Goal: Find specific page/section: Find specific page/section

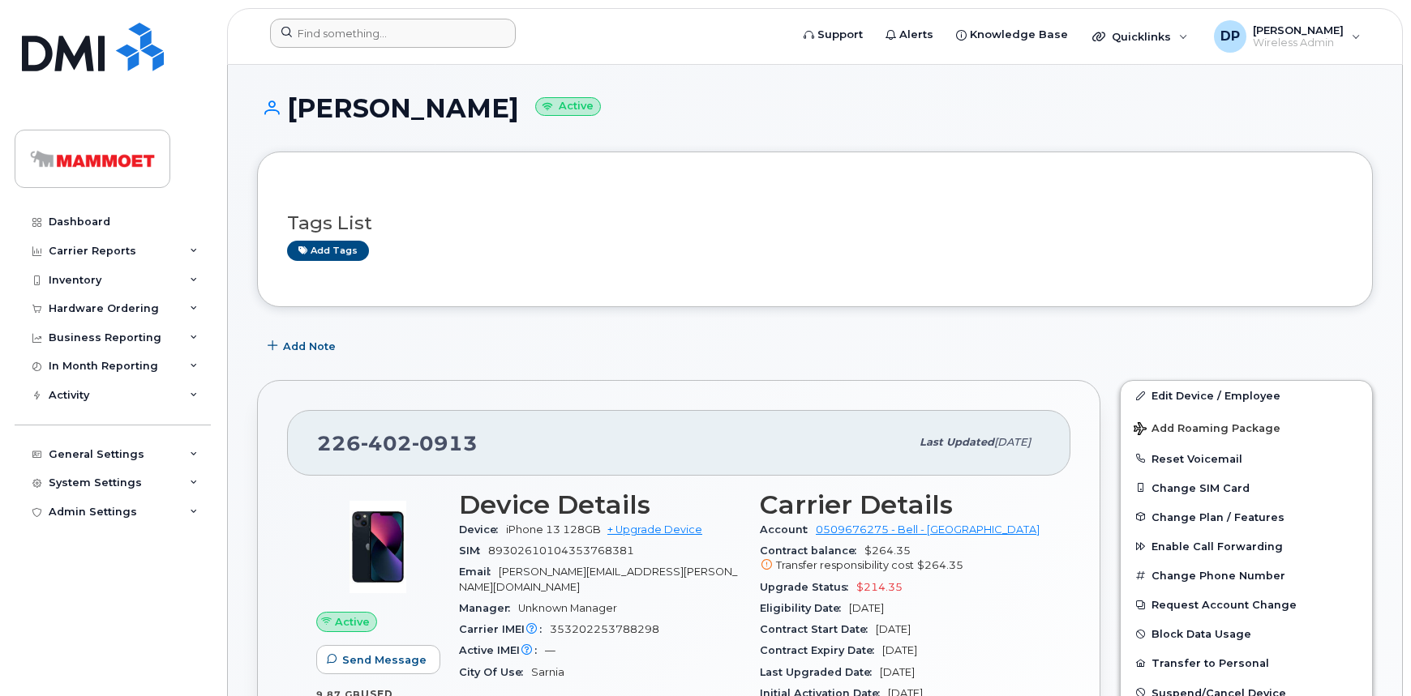
scroll to position [221, 0]
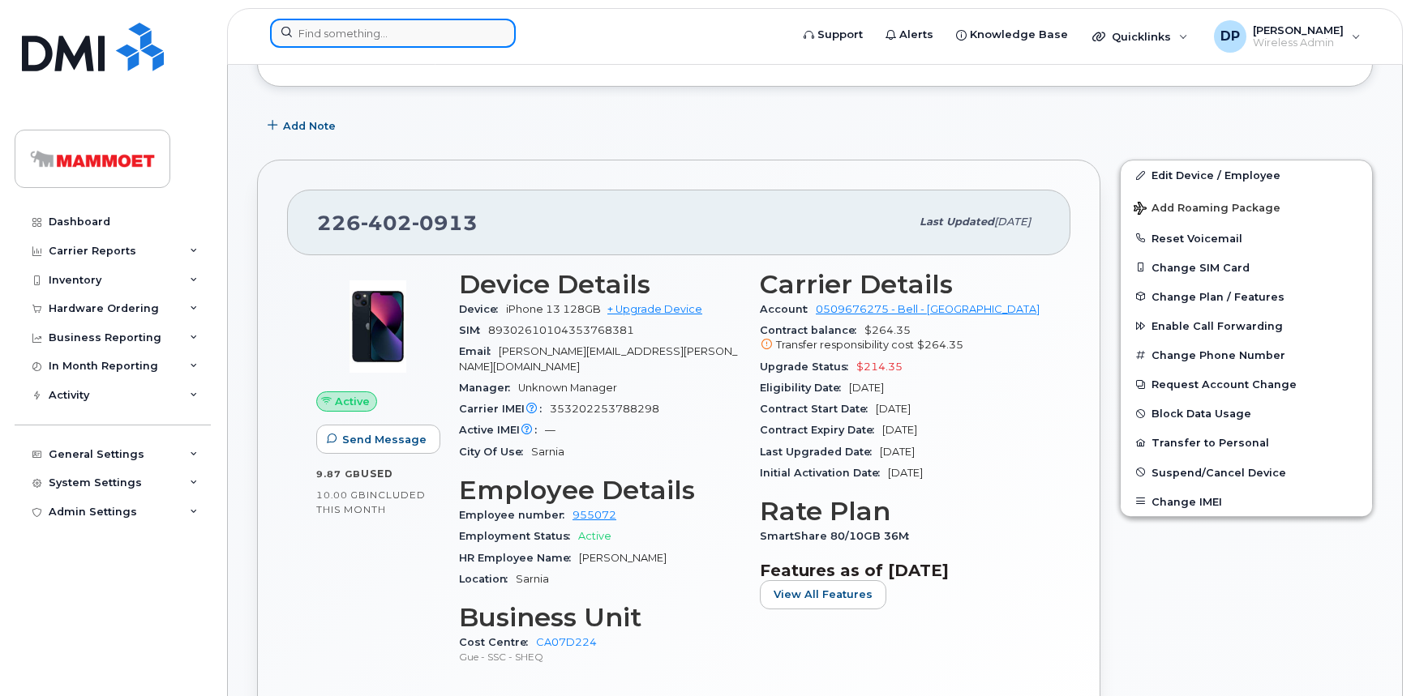
click at [415, 34] on input at bounding box center [393, 33] width 246 height 29
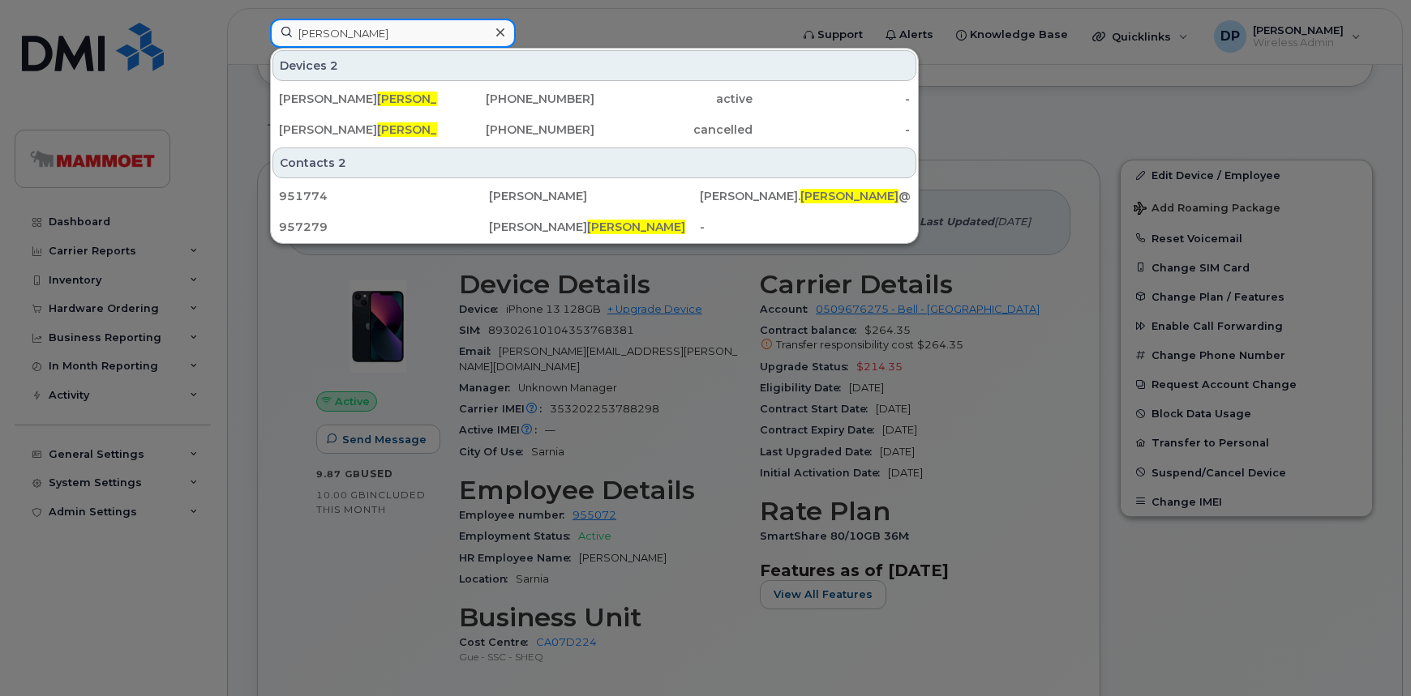
type input "PINEAU"
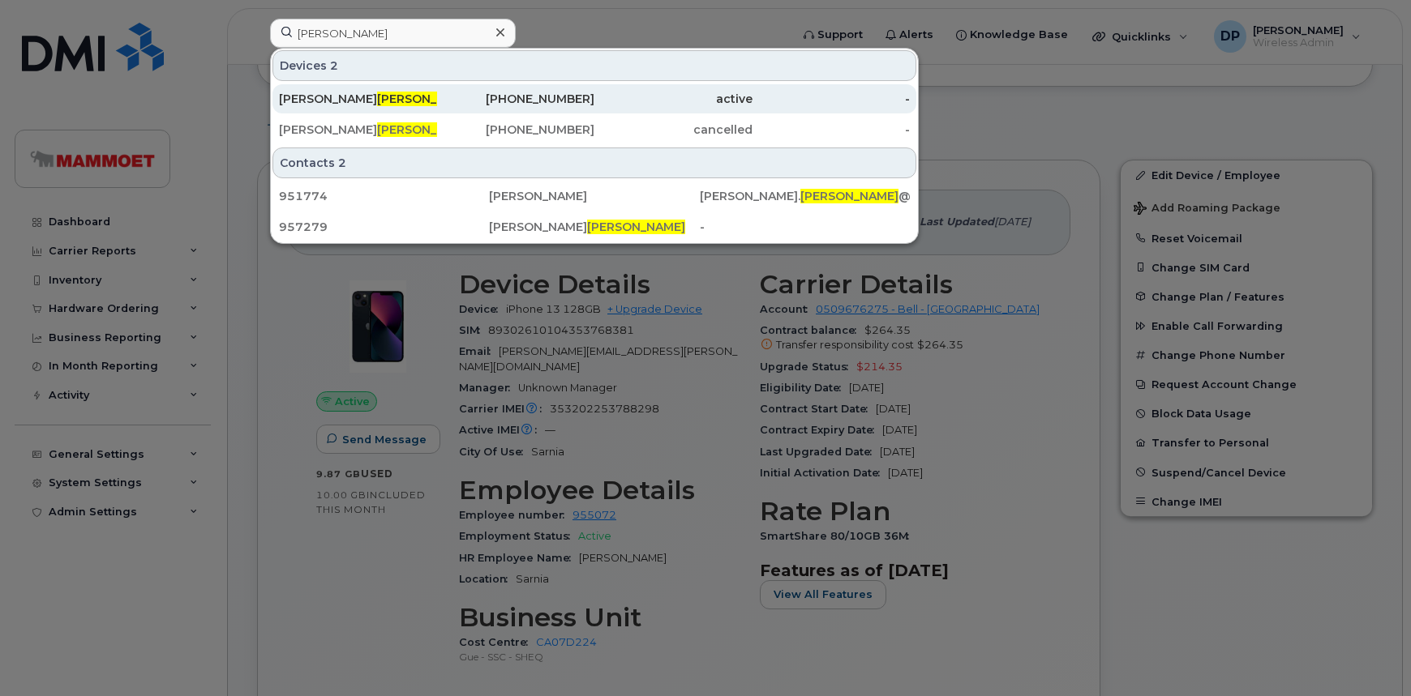
drag, startPoint x: 422, startPoint y: 89, endPoint x: 405, endPoint y: 101, distance: 21.1
click at [405, 101] on div "Wayne Pineau" at bounding box center [358, 99] width 158 height 16
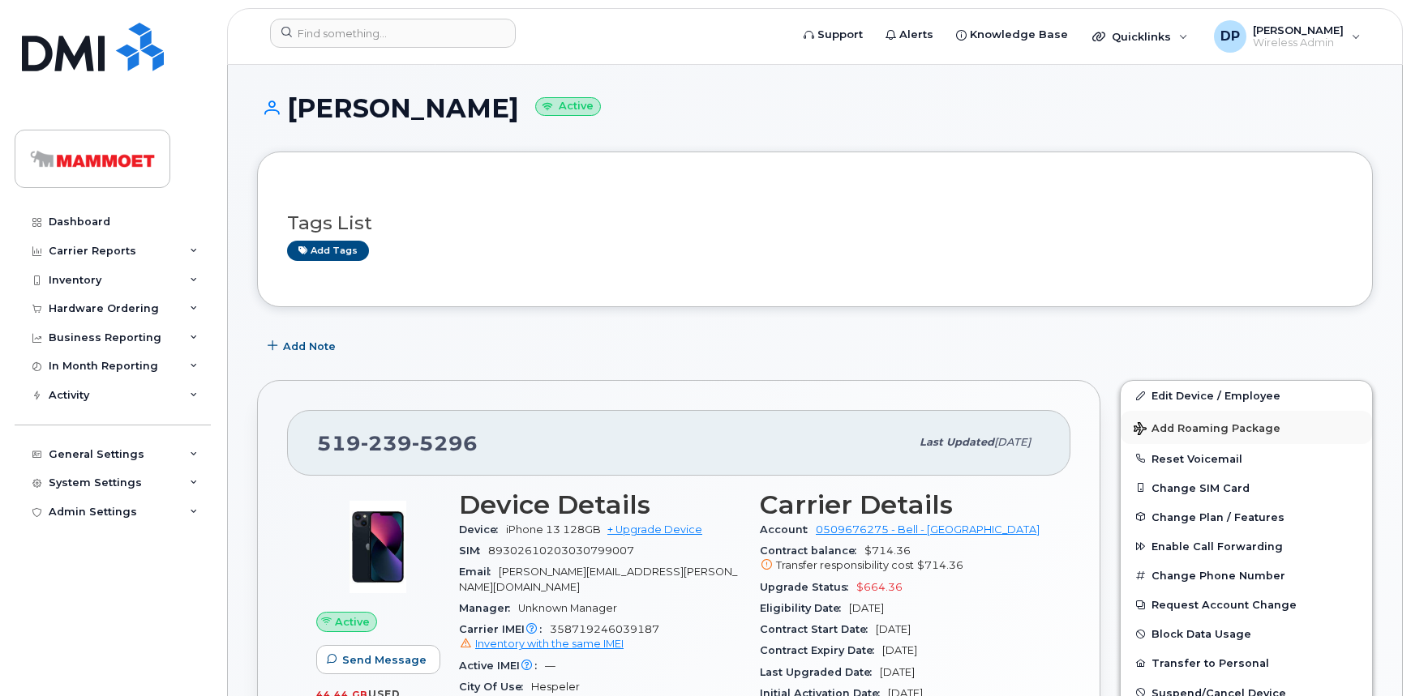
drag, startPoint x: 1070, startPoint y: 277, endPoint x: 1343, endPoint y: 441, distance: 318.6
click at [1070, 277] on div "Tags List Add tags" at bounding box center [815, 230] width 1116 height 156
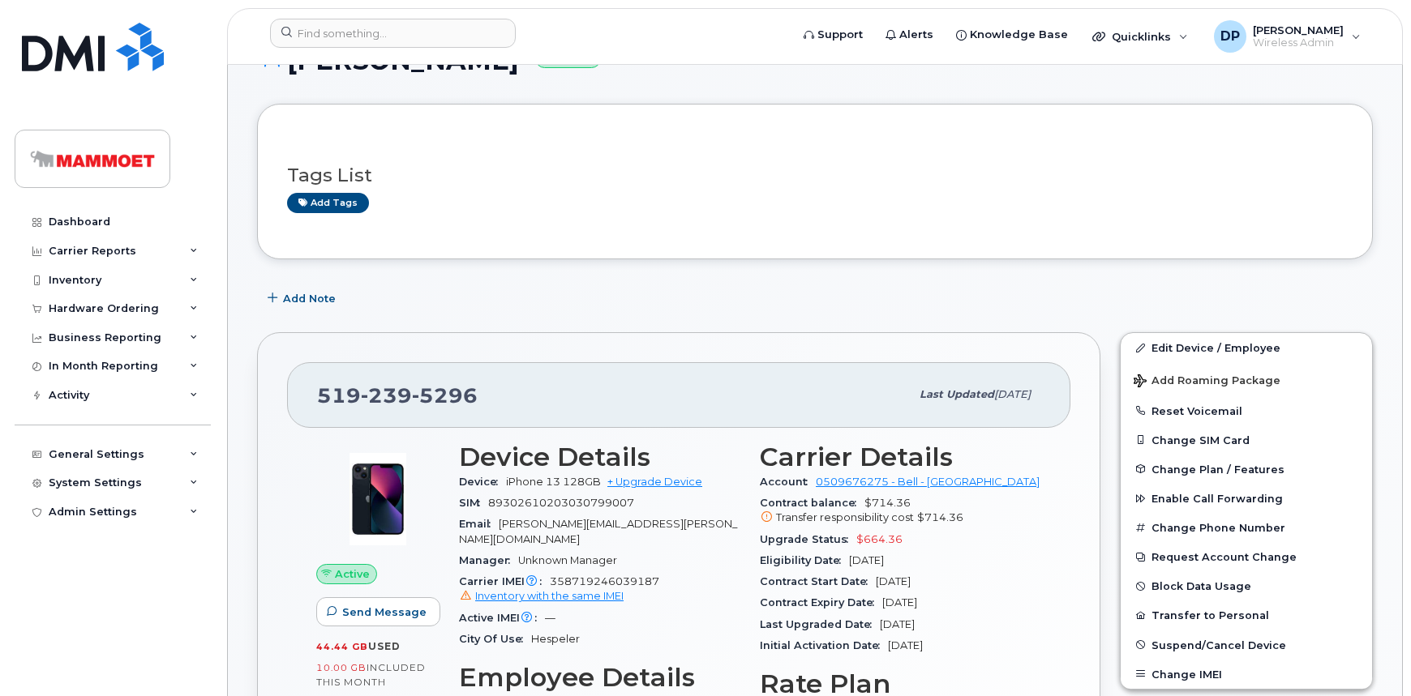
scroll to position [73, 0]
